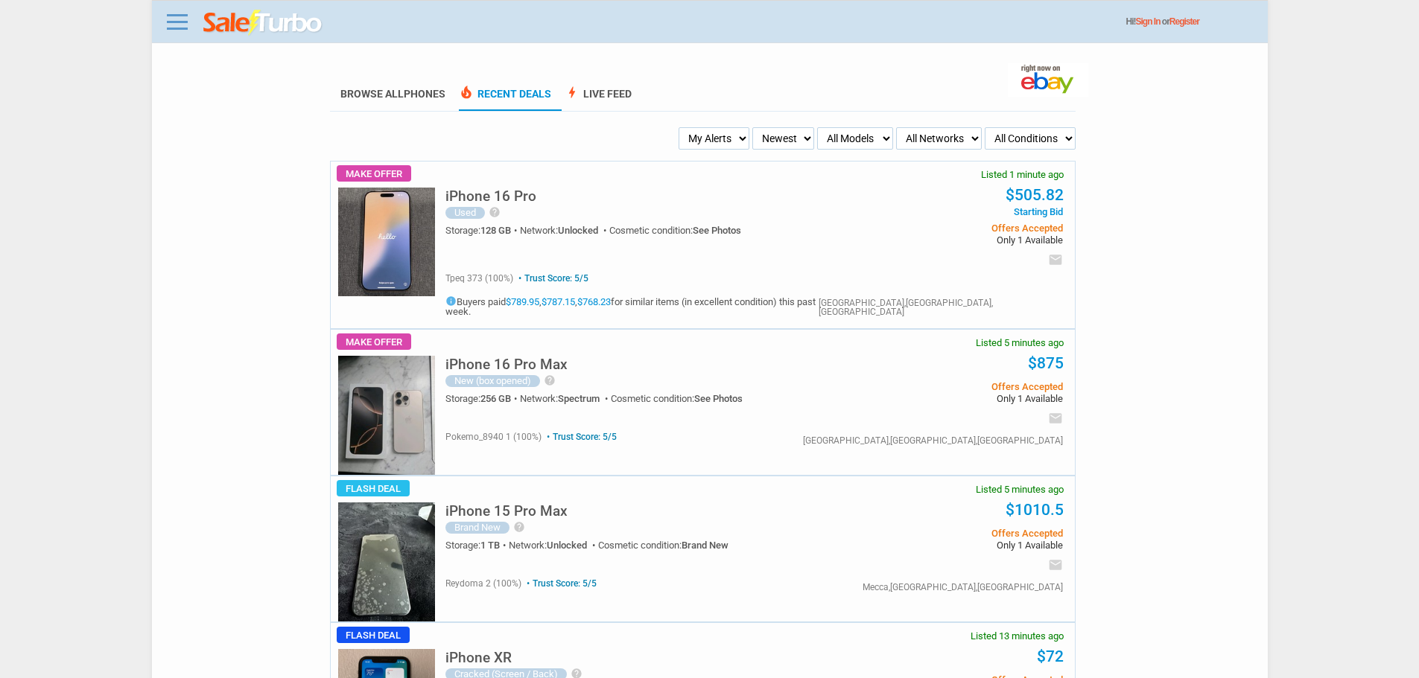
click at [874, 109] on ul "Browse All Phones local_fire_department Recent Deals bolt Live Feed" at bounding box center [702, 94] width 745 height 33
click at [910, 92] on ul "Browse All Phones local_fire_department Recent Deals bolt Live Feed" at bounding box center [702, 94] width 745 height 33
click at [905, 108] on ul "Browse All Phones local_fire_department Recent Deals bolt Live Feed" at bounding box center [702, 94] width 745 height 33
click at [736, 135] on select "My Alerts All Deals BIN Only w/ Offers Only" at bounding box center [713, 138] width 71 height 22
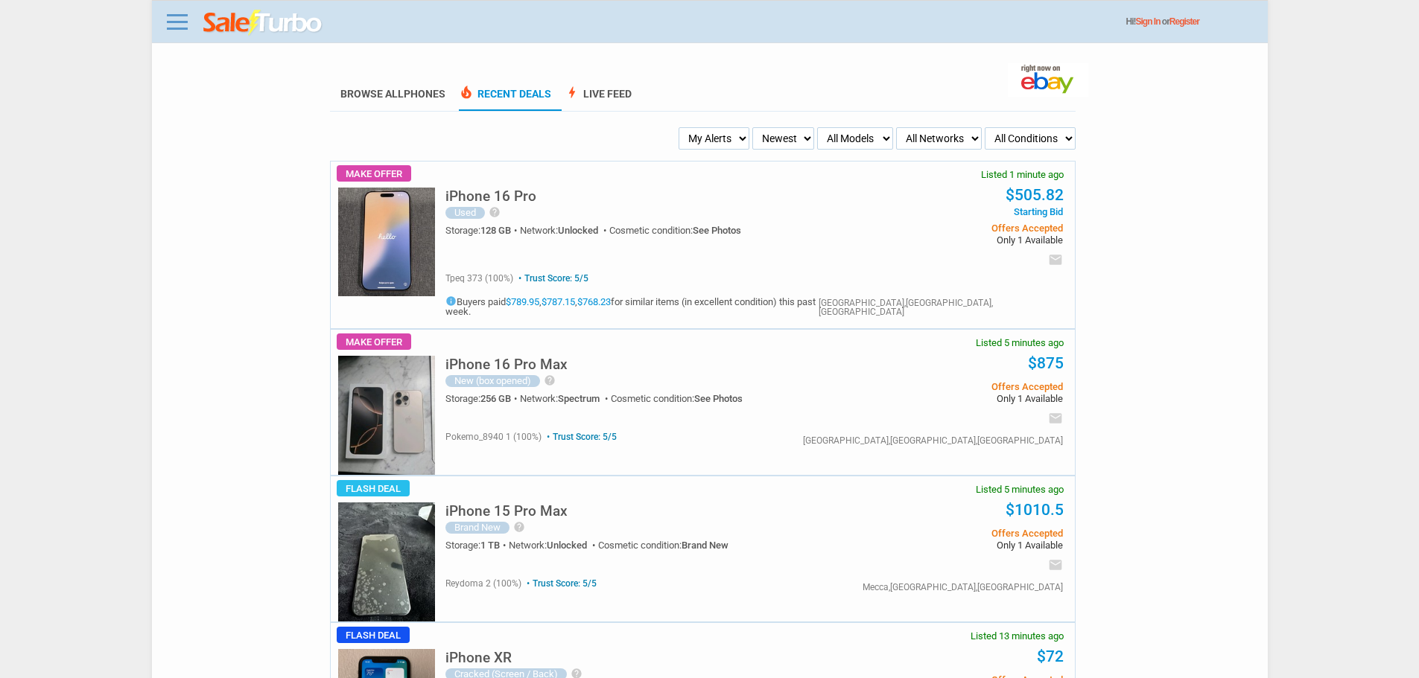
select select "flash_bin"
click at [683, 128] on select "My Alerts All Deals BIN Only w/ Offers Only" at bounding box center [713, 138] width 71 height 22
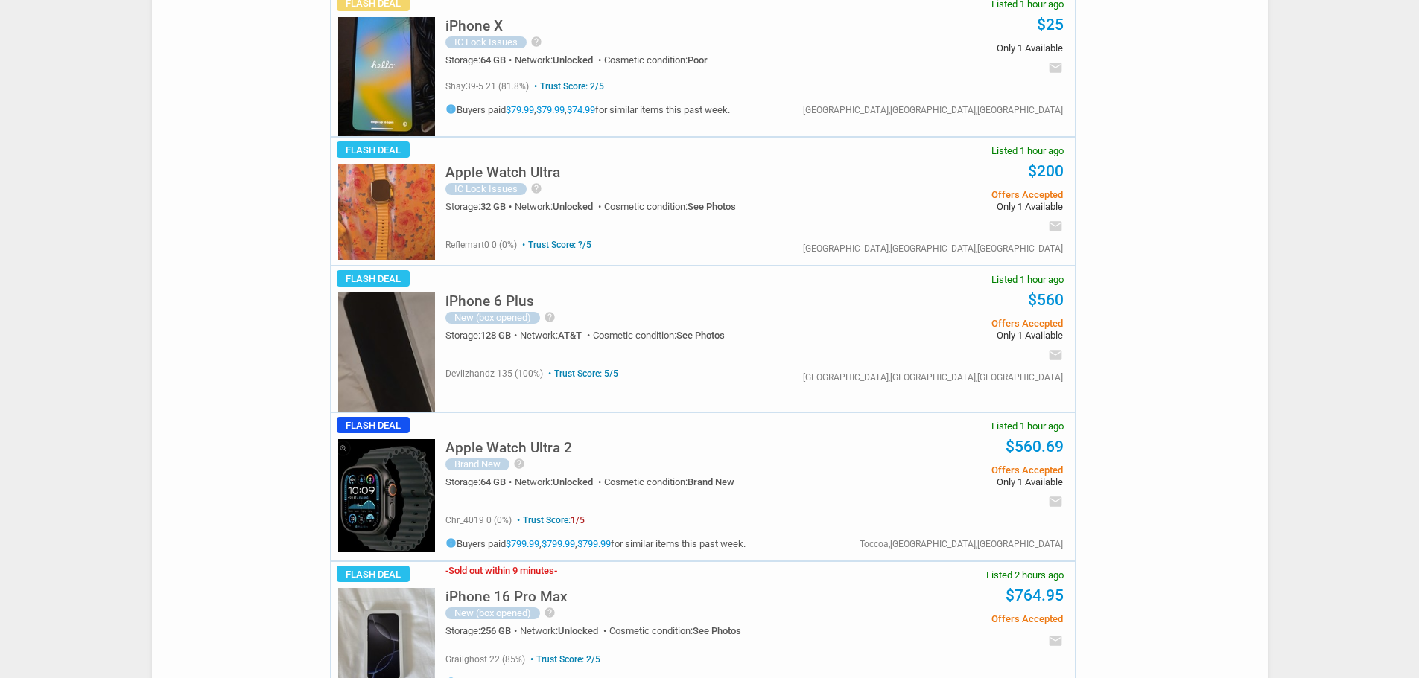
scroll to position [2458, 0]
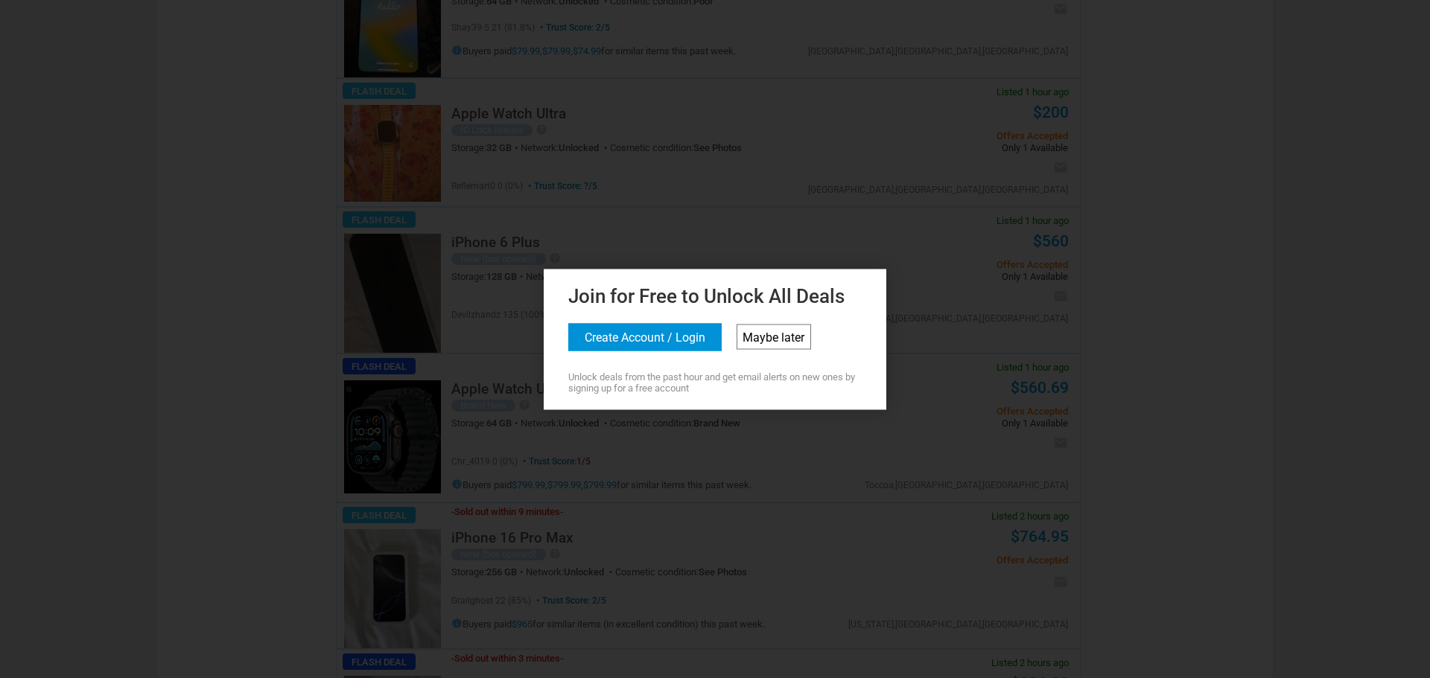
click at [772, 346] on link "Maybe later" at bounding box center [774, 336] width 74 height 25
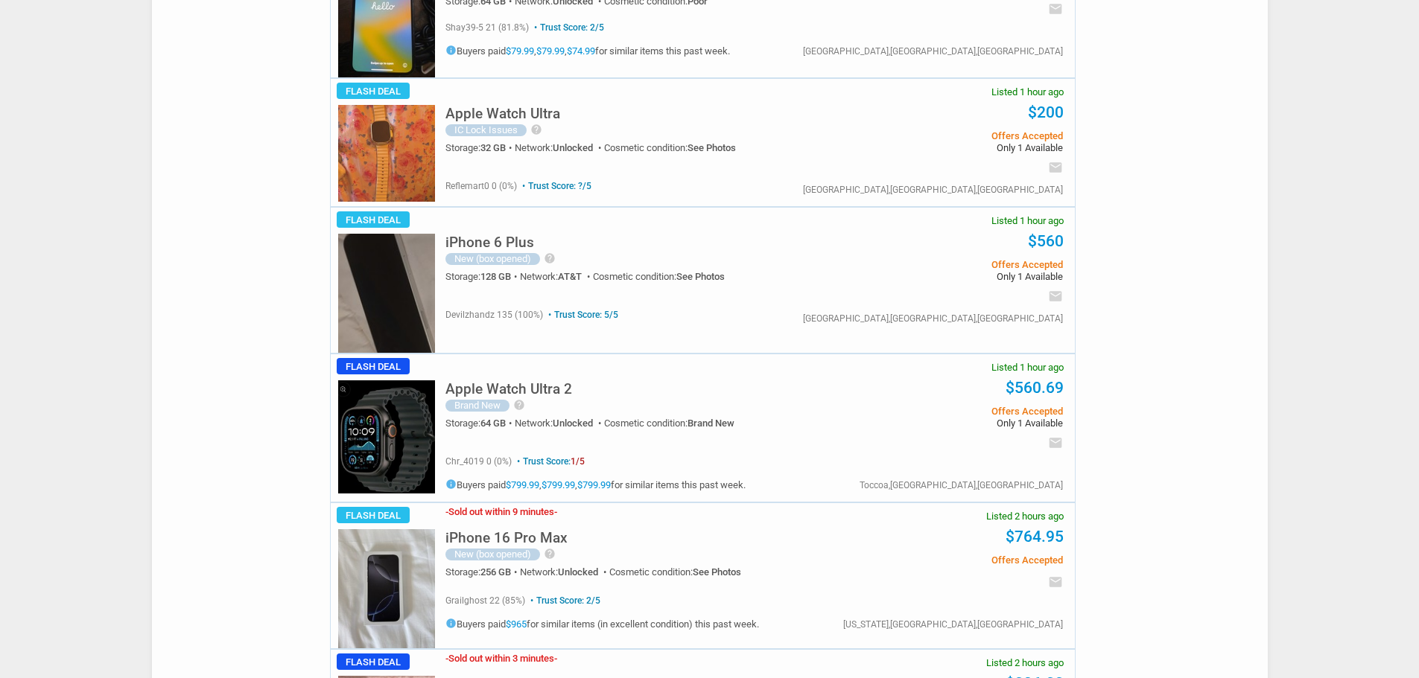
click at [395, 241] on img at bounding box center [386, 293] width 97 height 119
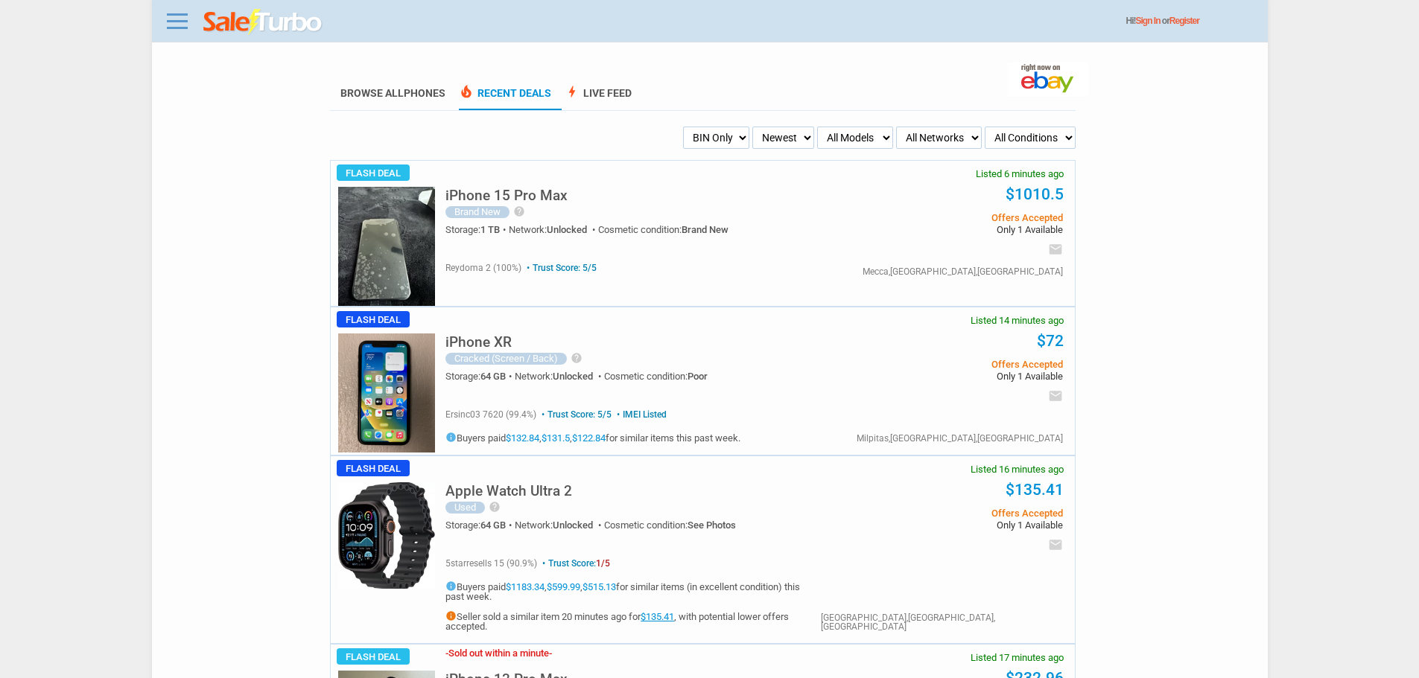
scroll to position [0, 0]
click at [699, 131] on select "My Alerts All Deals BIN Only w/ Offers Only" at bounding box center [716, 138] width 66 height 22
click at [683, 128] on select "My Alerts All Deals BIN Only w/ Offers Only" at bounding box center [716, 138] width 66 height 22
click at [699, 134] on select "My Alerts All Deals BIN Only w/ Offers Only" at bounding box center [716, 138] width 66 height 22
click at [683, 128] on select "My Alerts All Deals BIN Only w/ Offers Only" at bounding box center [716, 138] width 66 height 22
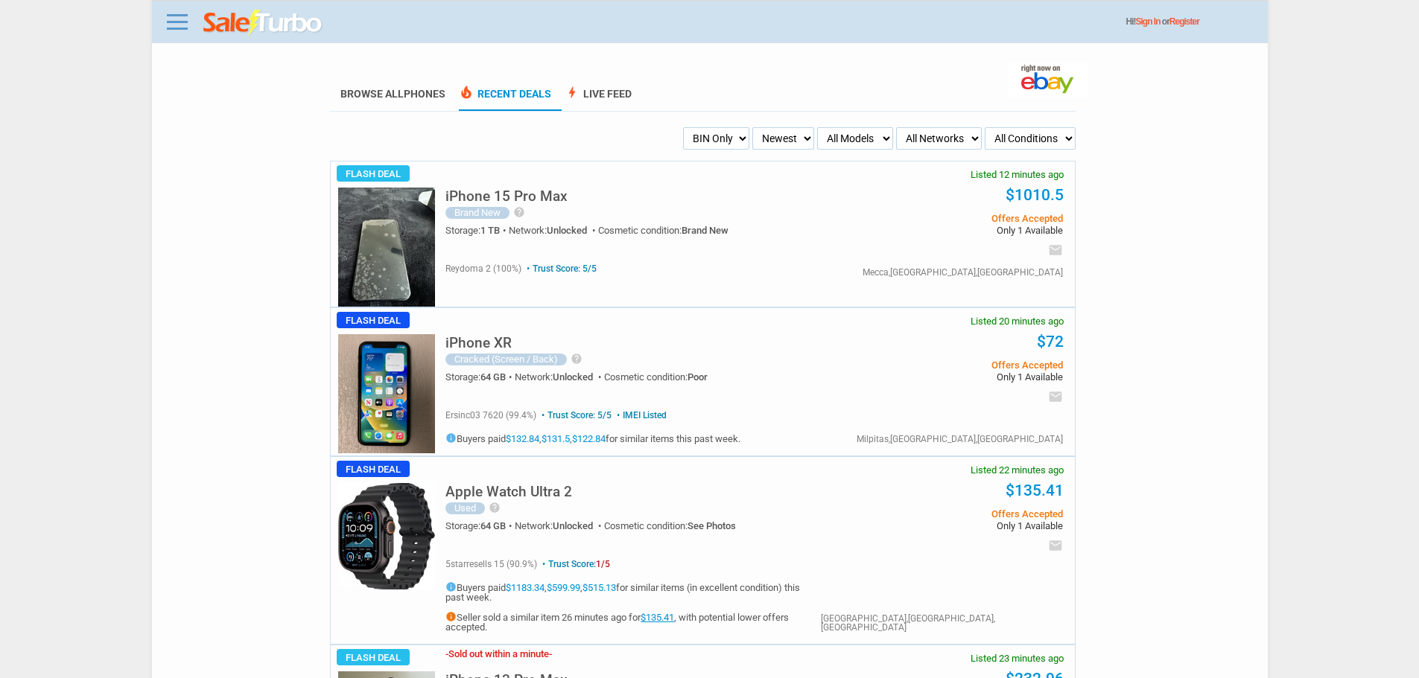
click at [715, 139] on select "My Alerts All Deals BIN Only w/ Offers Only" at bounding box center [716, 138] width 66 height 22
select select "sent"
click at [683, 128] on select "My Alerts All Deals BIN Only w/ Offers Only" at bounding box center [716, 138] width 66 height 22
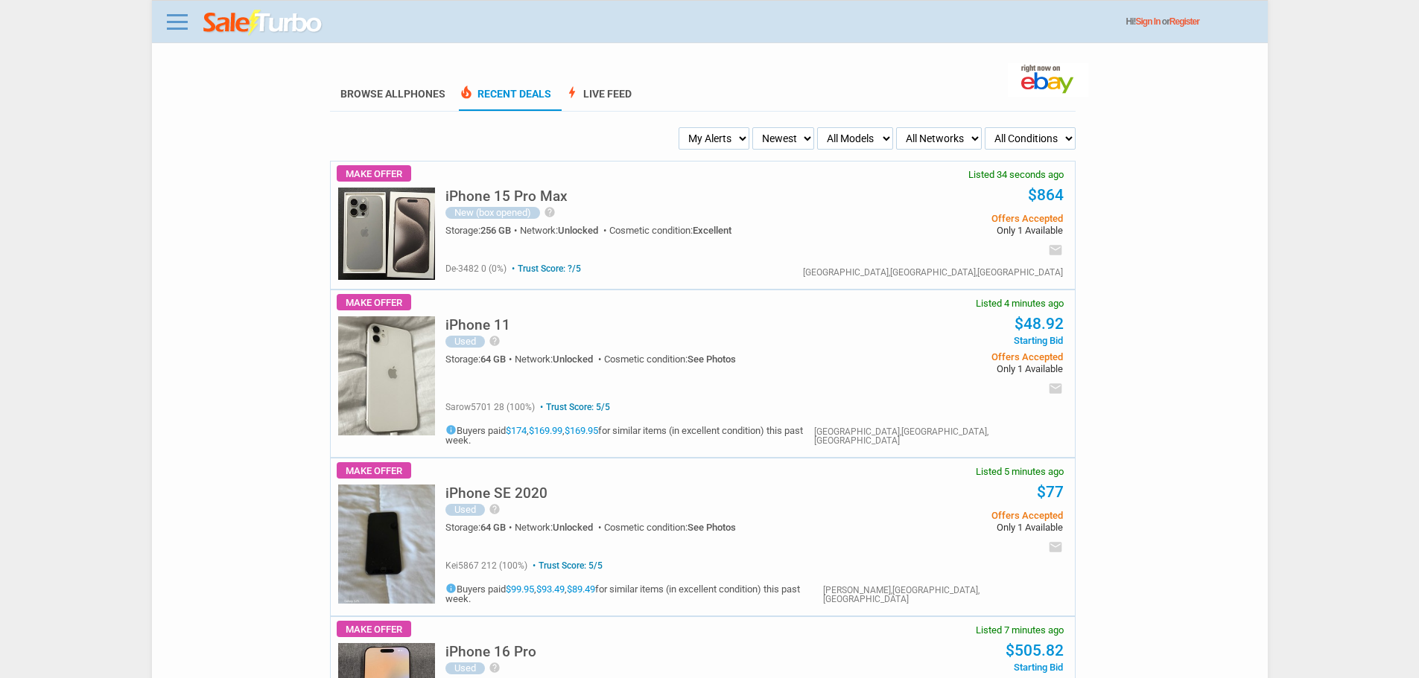
click at [712, 147] on select "My Alerts All Deals BIN Only w/ Offers Only" at bounding box center [713, 138] width 71 height 22
select select "flash_bin"
click at [683, 128] on select "My Alerts All Deals BIN Only w/ Offers Only" at bounding box center [713, 138] width 71 height 22
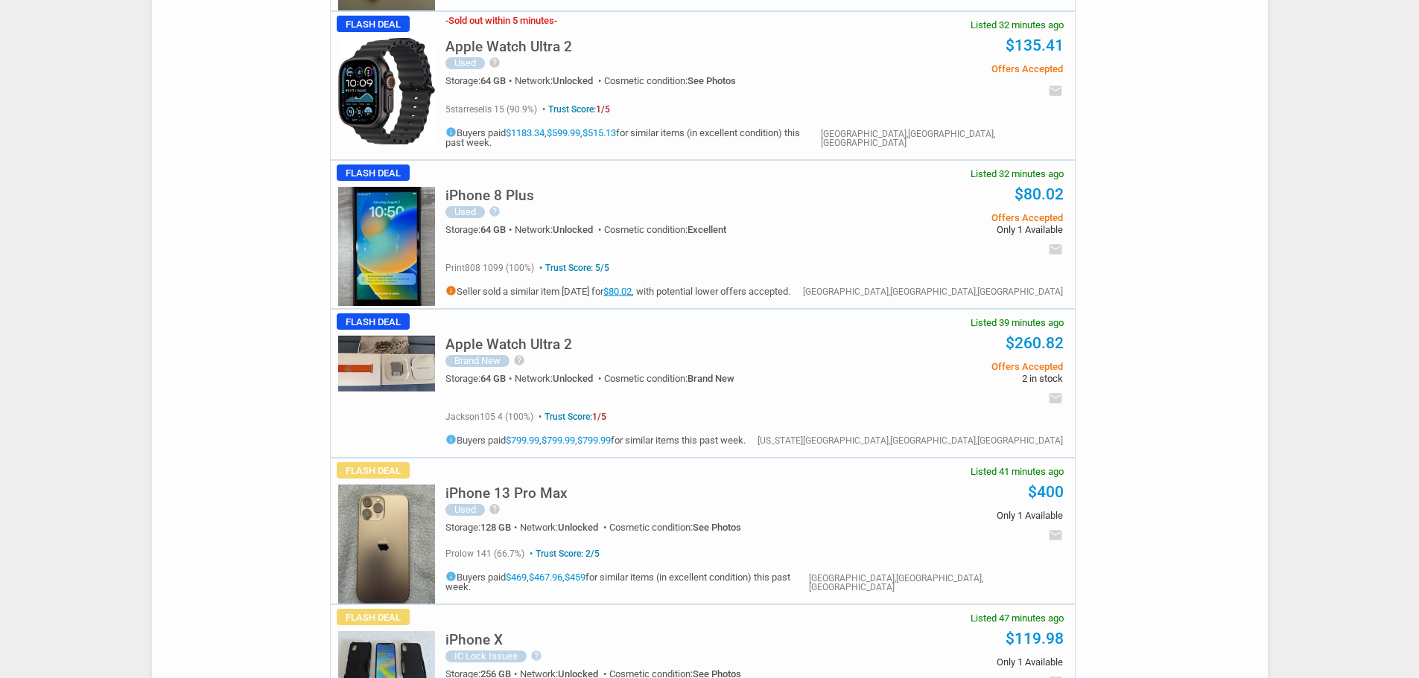
scroll to position [894, 0]
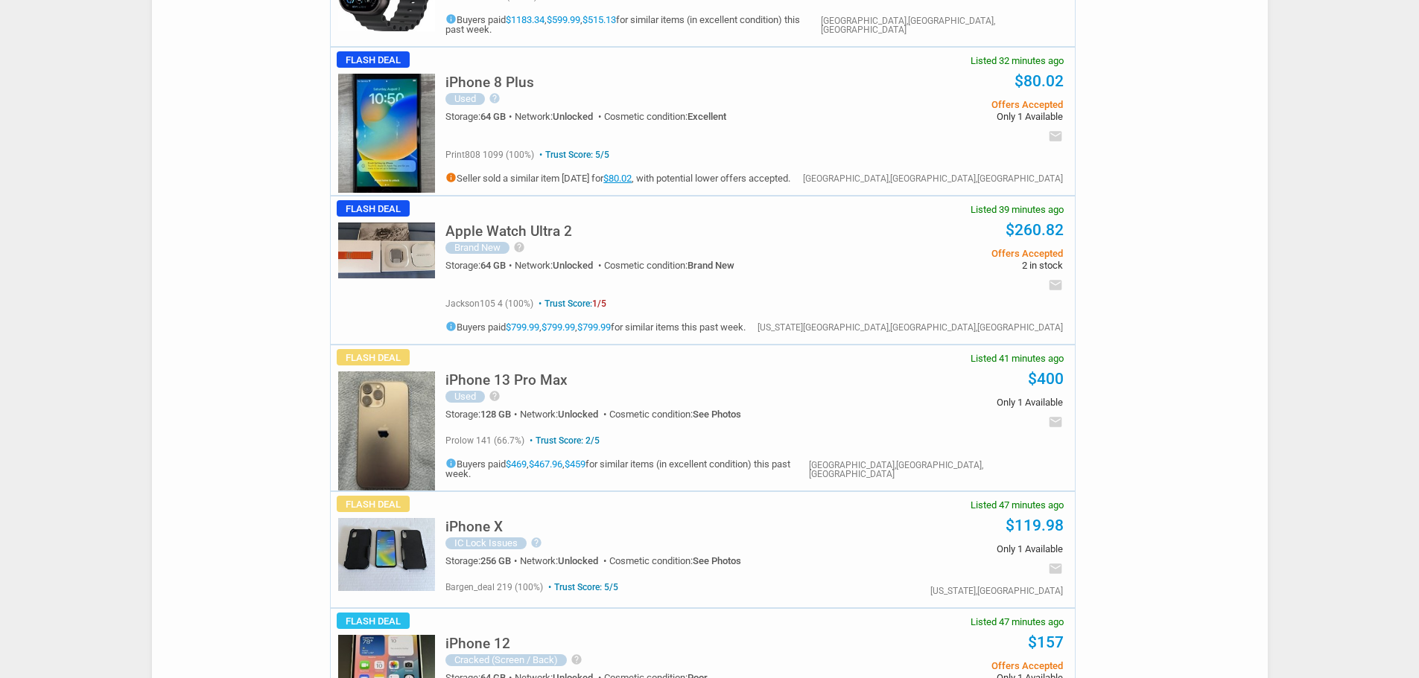
click at [503, 373] on h5 "iPhone 13 Pro Max" at bounding box center [506, 380] width 122 height 14
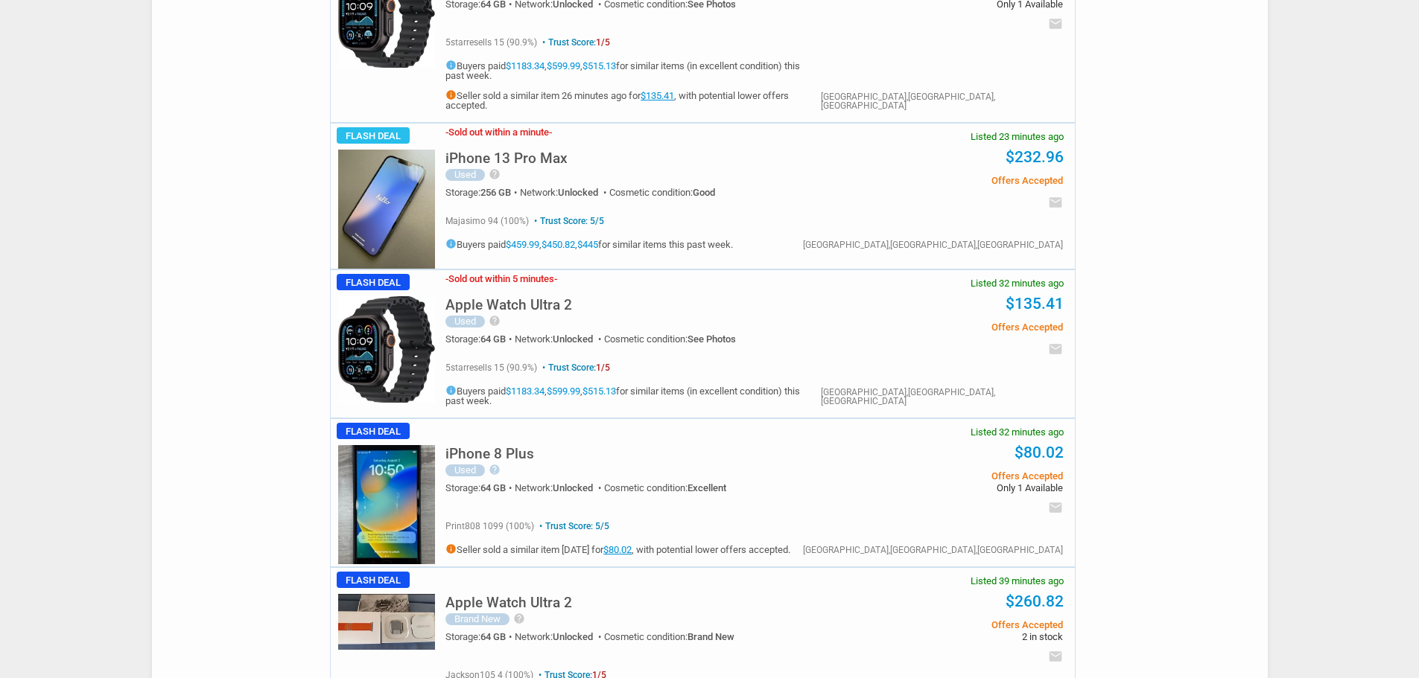
scroll to position [521, 0]
click at [372, 222] on img at bounding box center [386, 209] width 97 height 119
